Goal: Communication & Community: Share content

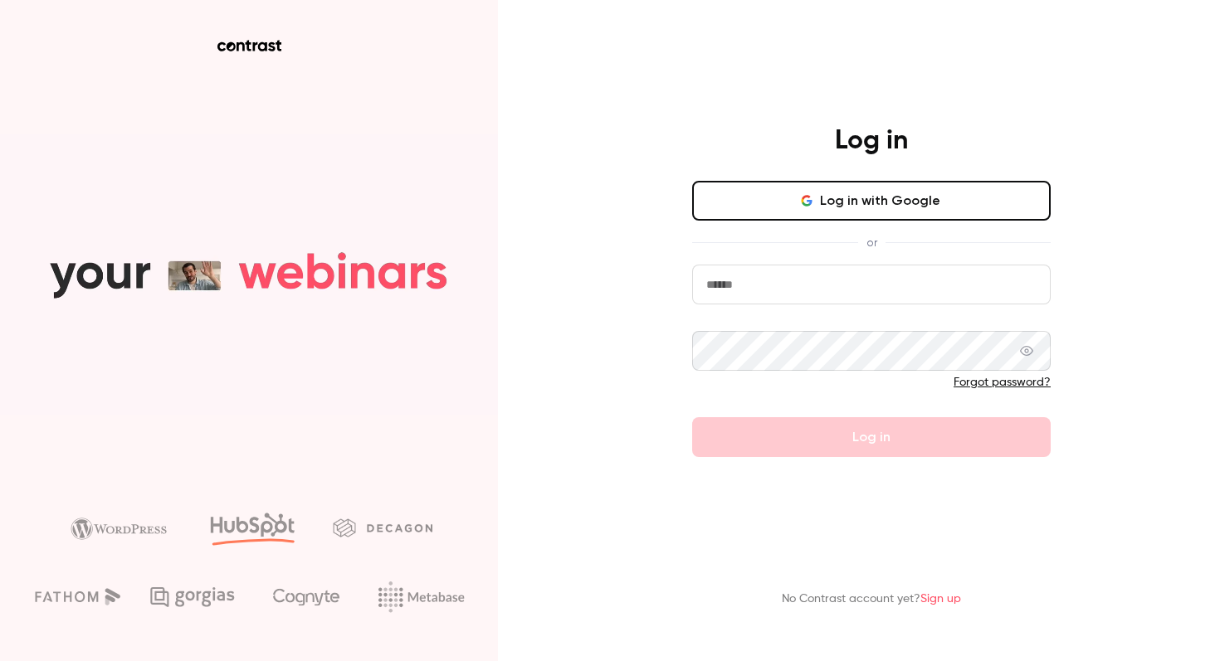
click at [733, 211] on button "Log in with Google" at bounding box center [871, 201] width 358 height 40
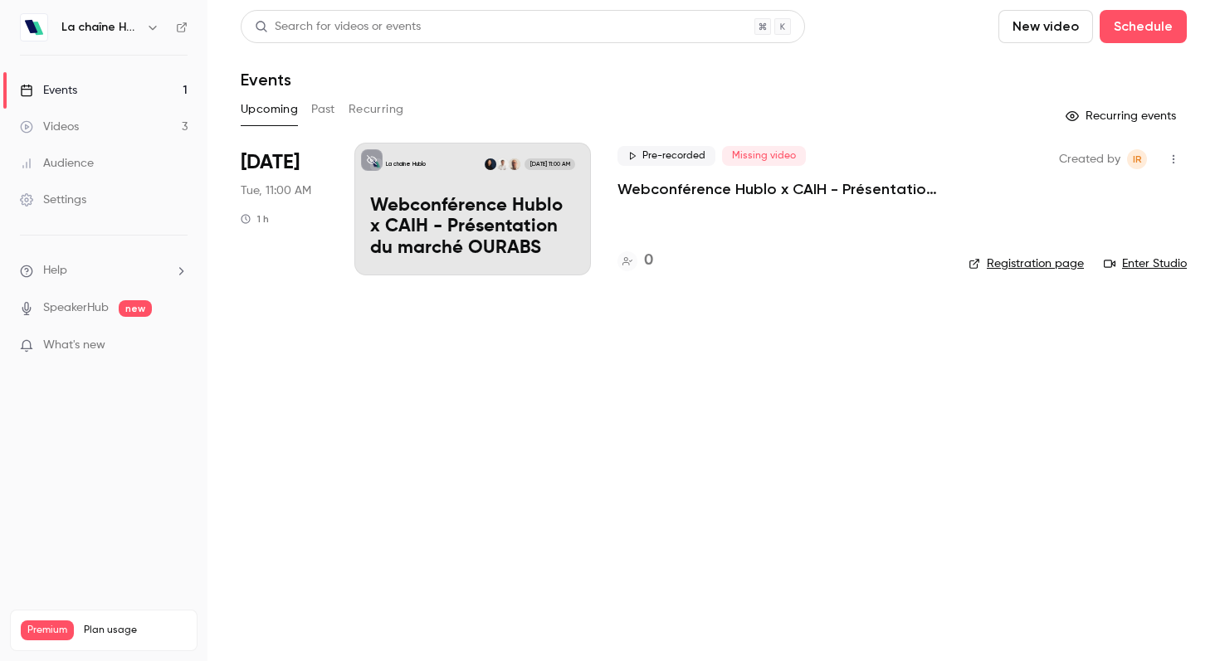
click at [114, 24] on h6 "La chaîne Hublo" at bounding box center [100, 27] width 78 height 17
click at [148, 29] on icon "button" at bounding box center [152, 27] width 13 height 13
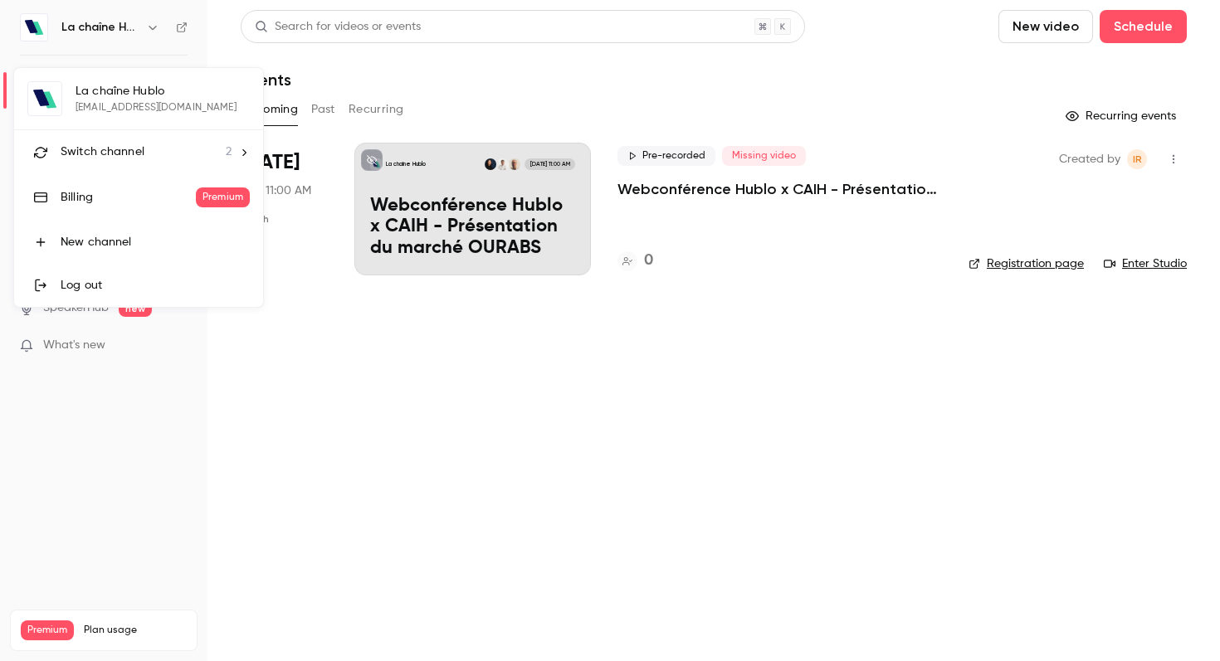
click at [127, 148] on span "Switch channel" at bounding box center [103, 152] width 84 height 17
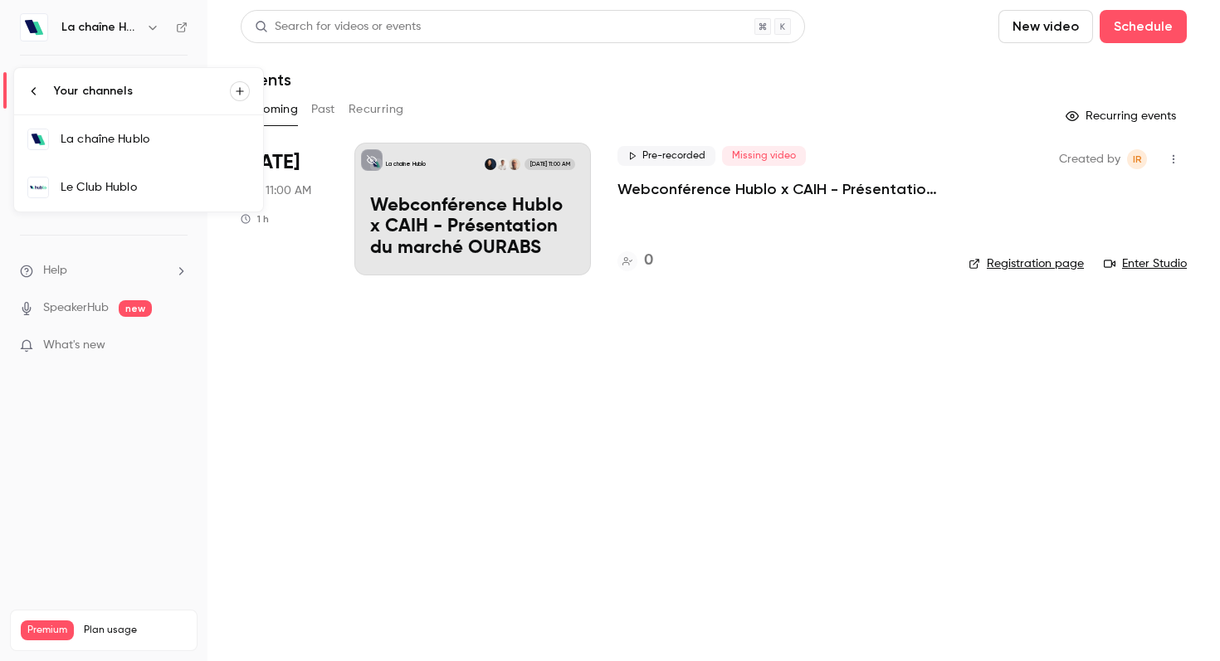
click at [109, 195] on div "Le Club Hublo" at bounding box center [155, 187] width 189 height 17
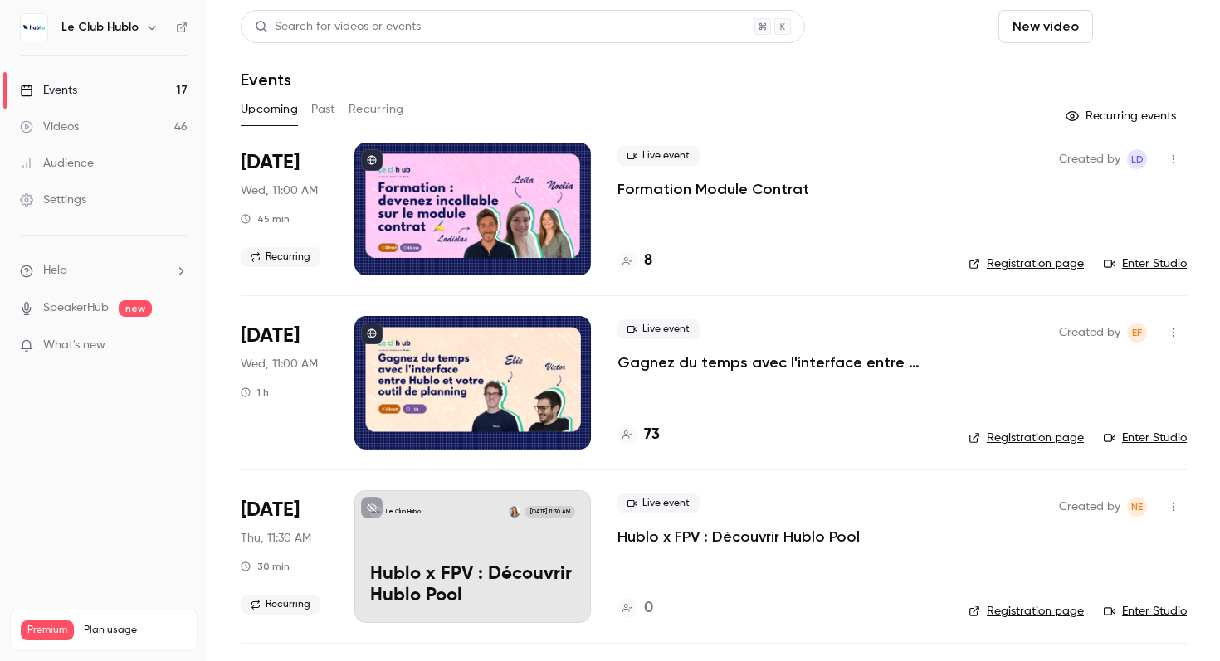
click at [1152, 33] on button "Schedule" at bounding box center [1142, 26] width 87 height 33
click at [809, 93] on div at bounding box center [610, 330] width 1220 height 661
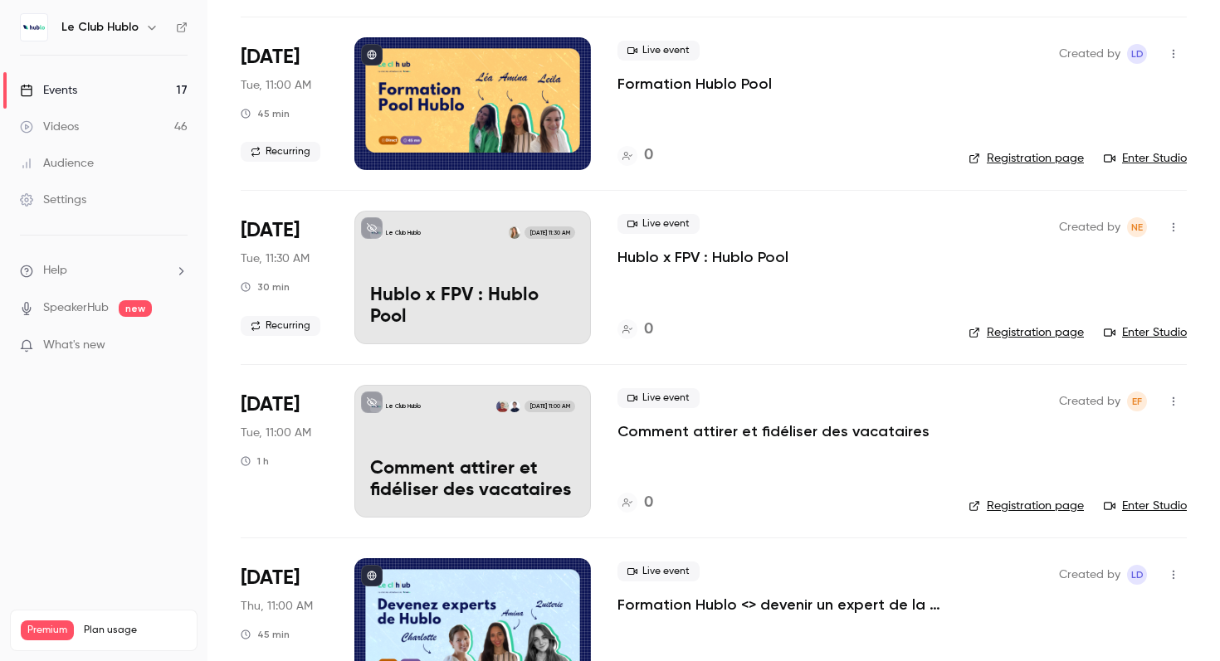
scroll to position [786, 0]
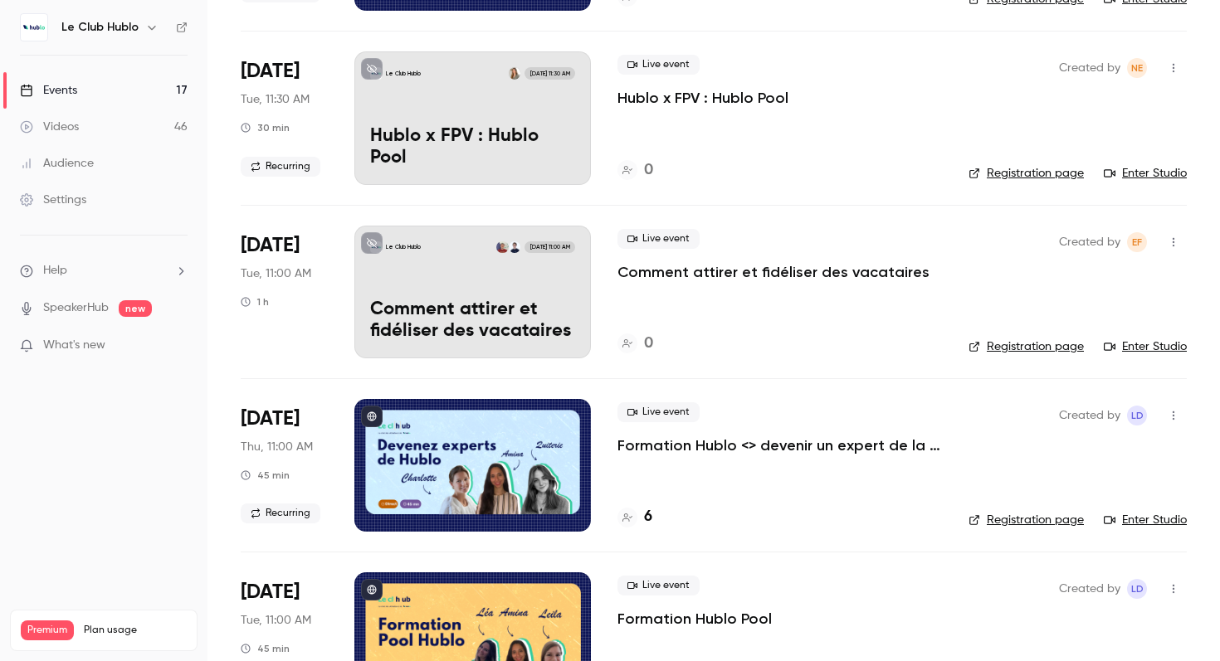
click at [1171, 414] on icon "button" at bounding box center [1173, 416] width 13 height 12
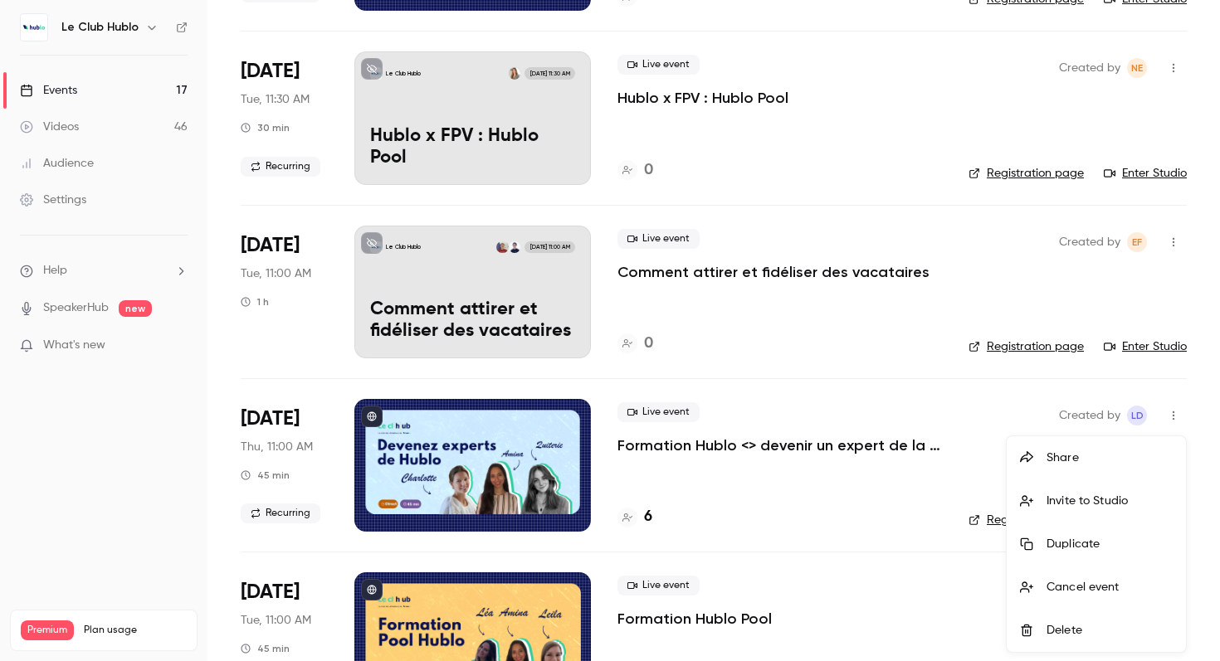
click at [1077, 451] on div "Share" at bounding box center [1109, 458] width 126 height 17
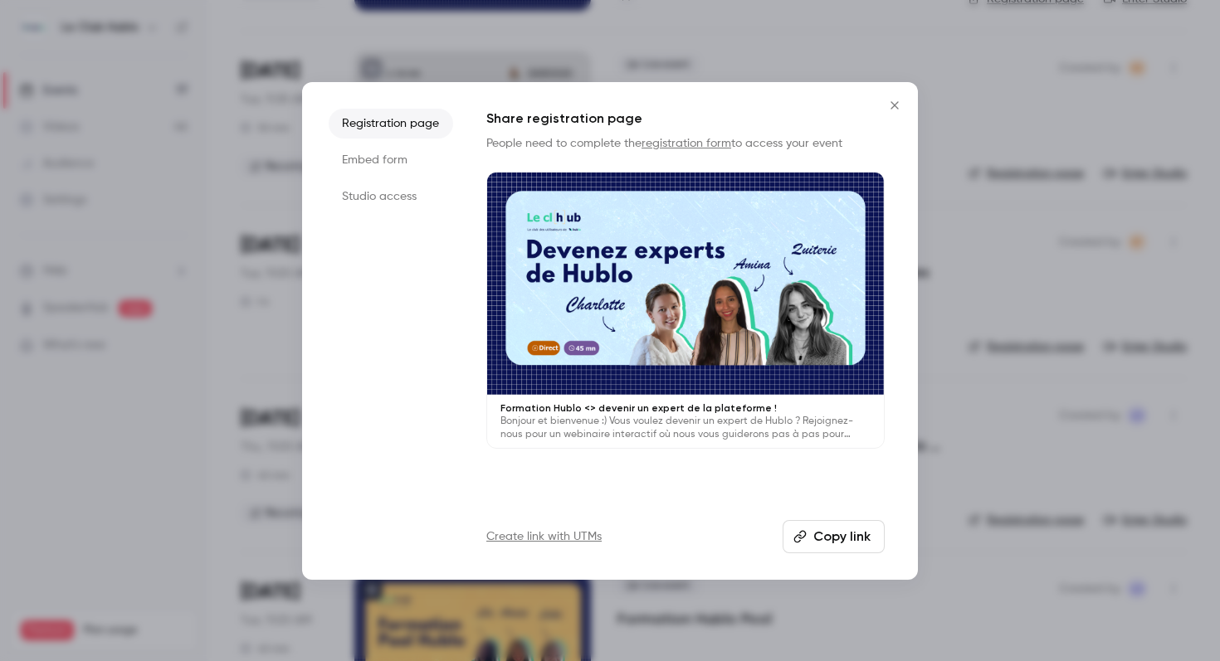
click at [831, 536] on button "Copy link" at bounding box center [833, 536] width 102 height 33
click at [972, 251] on div at bounding box center [610, 330] width 1220 height 661
